Goal: Check status

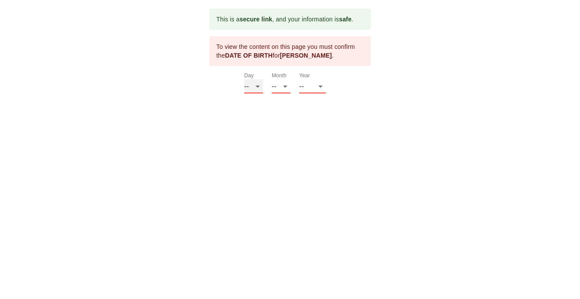
click at [247, 87] on select "-- 01 02 03 04 05 06 07 08 09 10 11 12 13 14 15 16 17 18 19 20 21 22 23 24 25 2…" at bounding box center [253, 86] width 19 height 14
select select "05"
click at [244, 79] on select "-- 01 02 03 04 05 06 07 08 09 10 11 12 13 14 15 16 17 18 19 20 21 22 23 24 25 2…" at bounding box center [253, 86] width 19 height 14
click at [289, 90] on select "-- 01 02 03 04 05 06 07 08 09 10 11 12" at bounding box center [281, 86] width 19 height 14
select select "08"
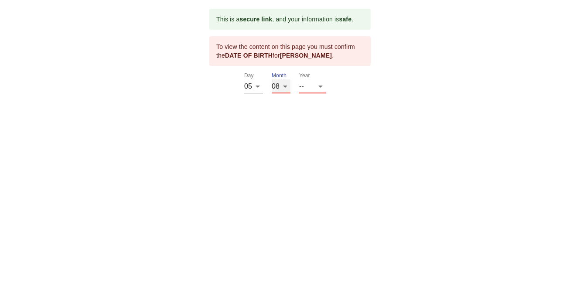
click at [272, 79] on select "-- 01 02 03 04 05 06 07 08 09 10 11 12" at bounding box center [281, 86] width 19 height 14
click at [300, 83] on select "-- 2025 2024 2023 2022 2021 2020 2019 2018 2017 2016 2015 2014 2013 2012 2011 2…" at bounding box center [312, 86] width 27 height 14
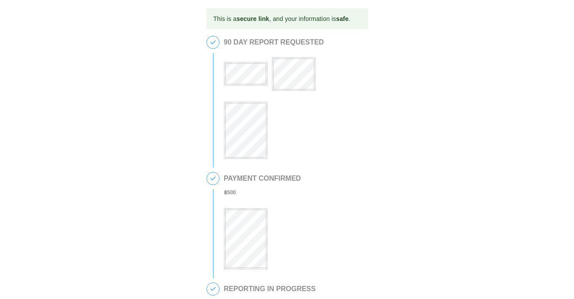
scroll to position [246, 0]
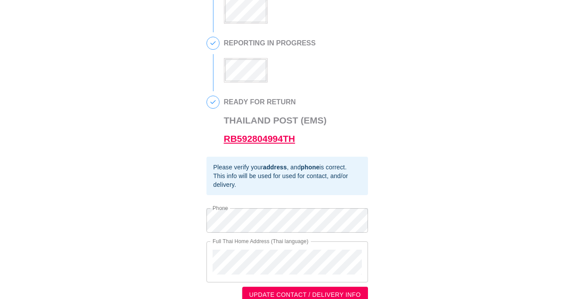
click at [267, 143] on link "RB592804994TH" at bounding box center [259, 138] width 71 height 10
